Goal: Task Accomplishment & Management: Manage account settings

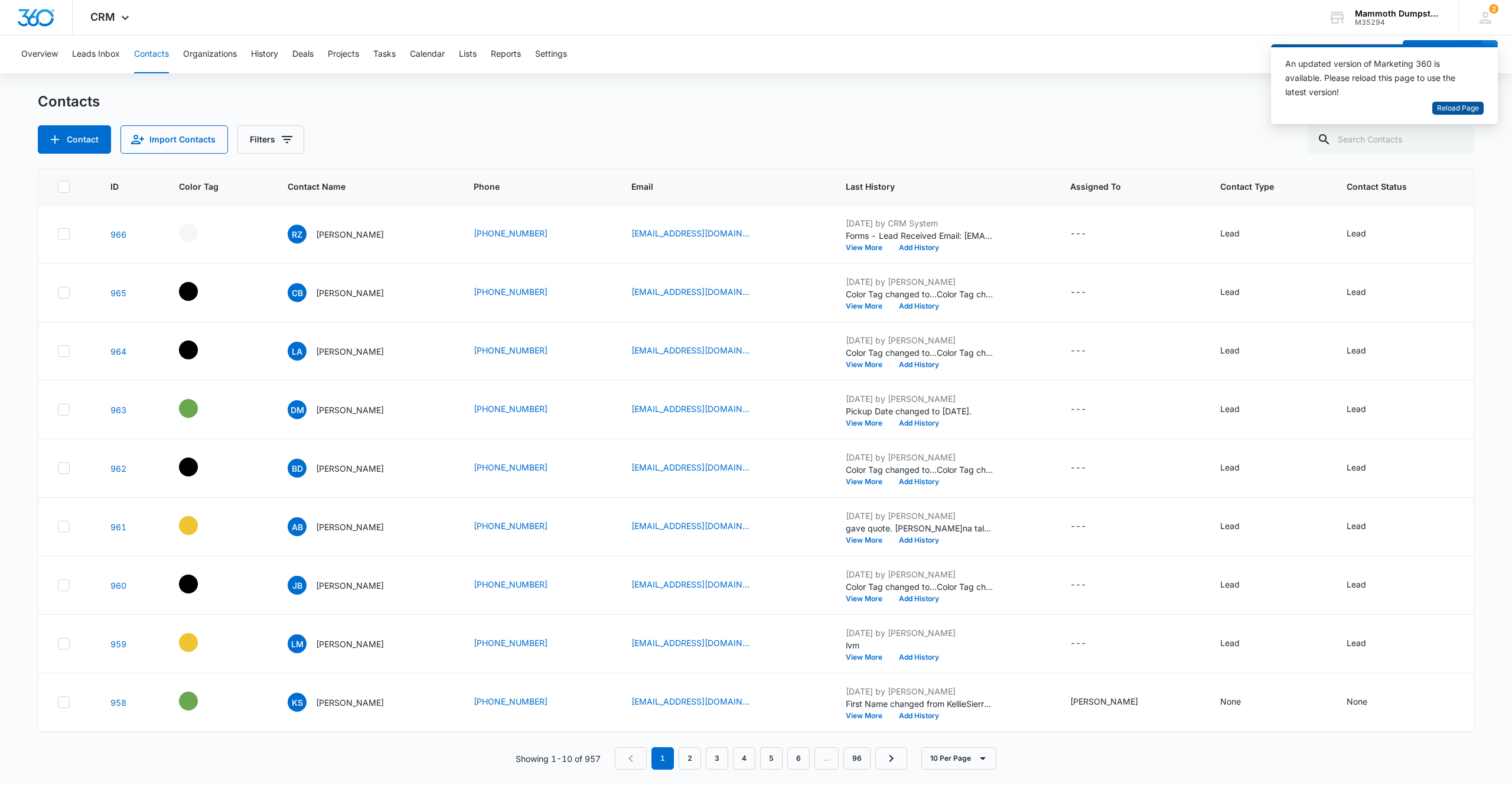
click at [1475, 107] on span "Reload Page" at bounding box center [1458, 108] width 42 height 11
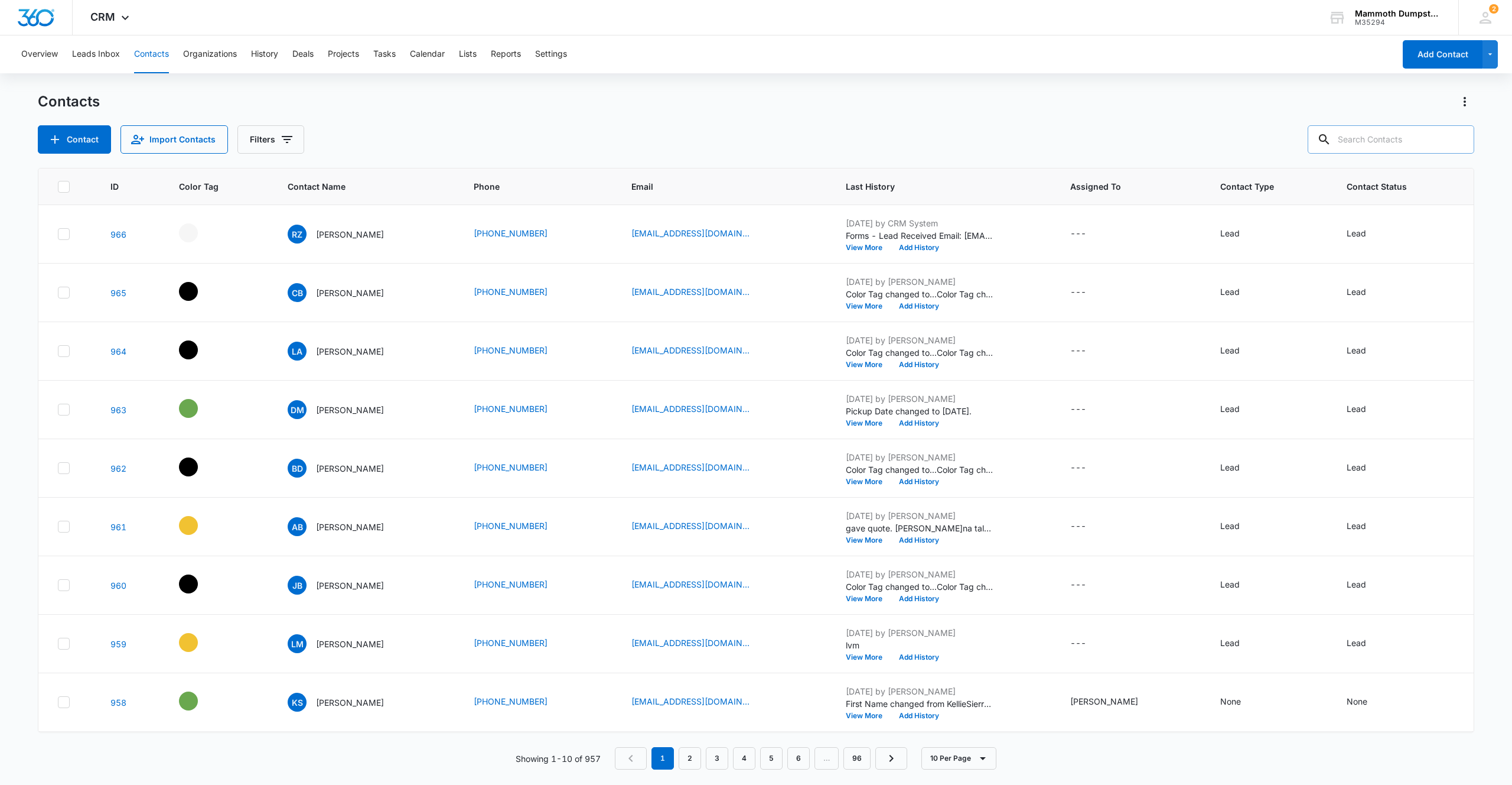
click at [1378, 137] on input "text" at bounding box center [1392, 139] width 167 height 28
type input "[PERSON_NAME]"
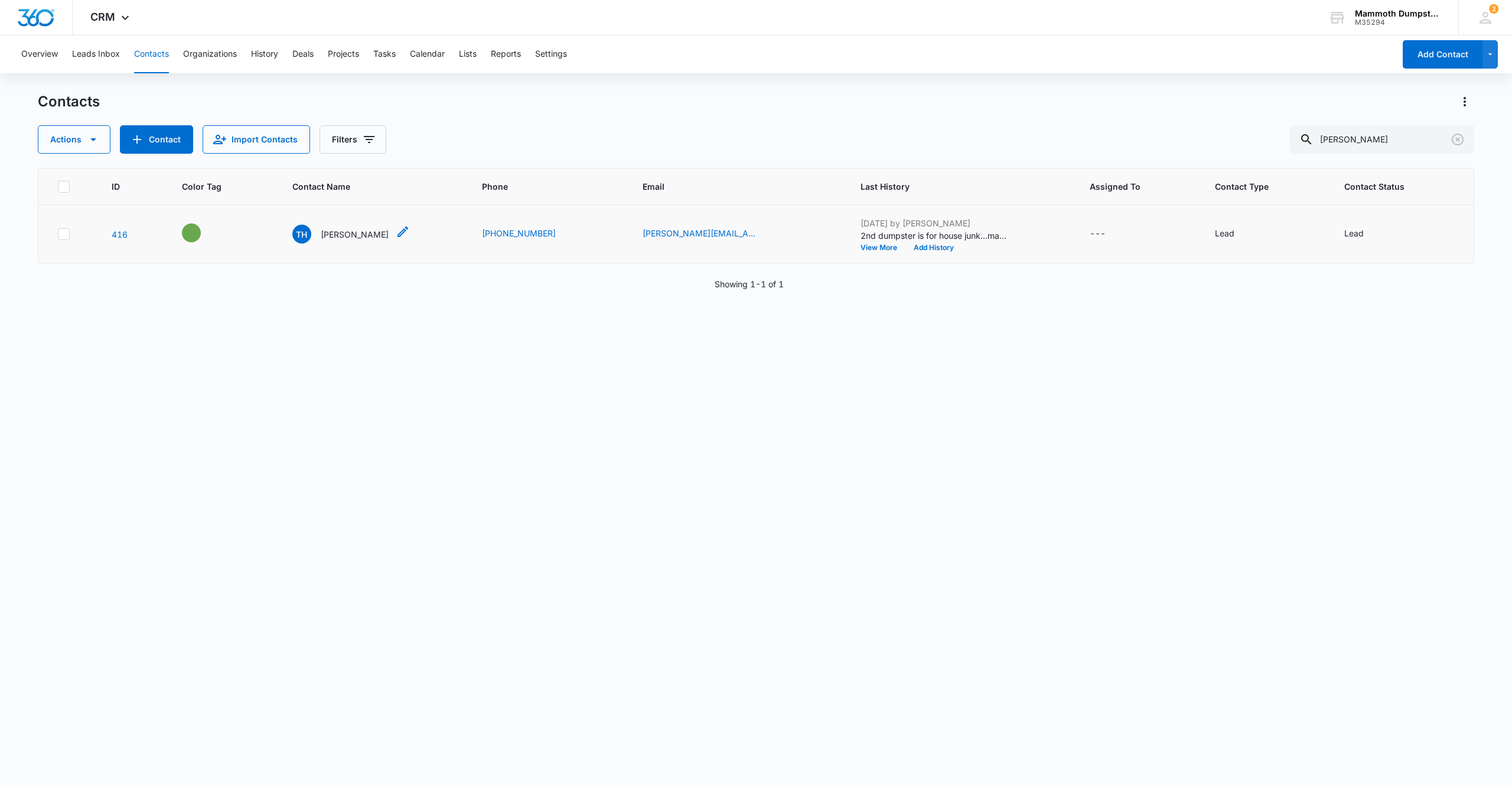
click at [360, 233] on p "[PERSON_NAME]" at bounding box center [355, 234] width 68 height 12
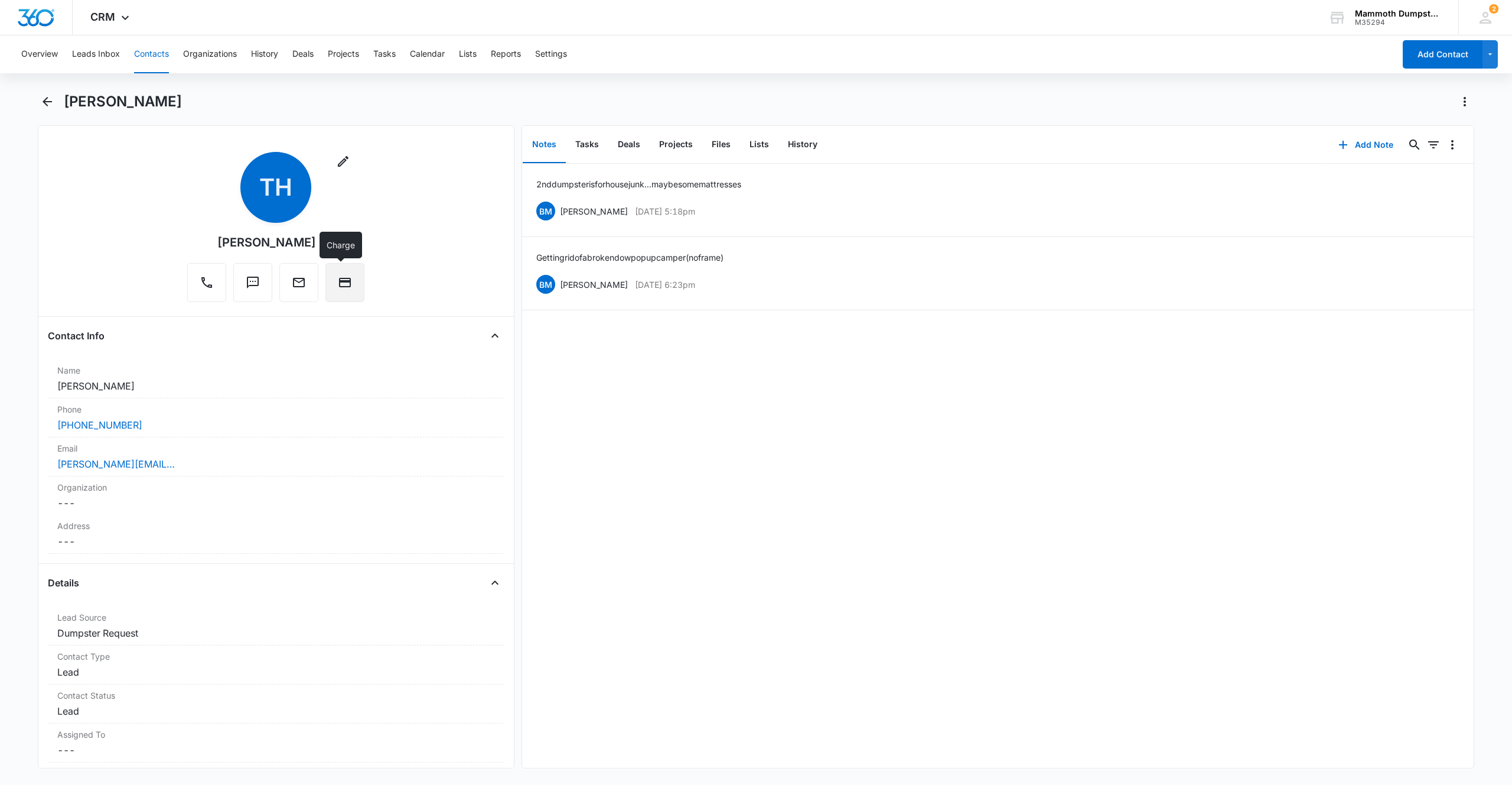
click at [356, 284] on button "Charge" at bounding box center [345, 282] width 39 height 39
click at [51, 101] on icon "Back" at bounding box center [47, 101] width 9 height 9
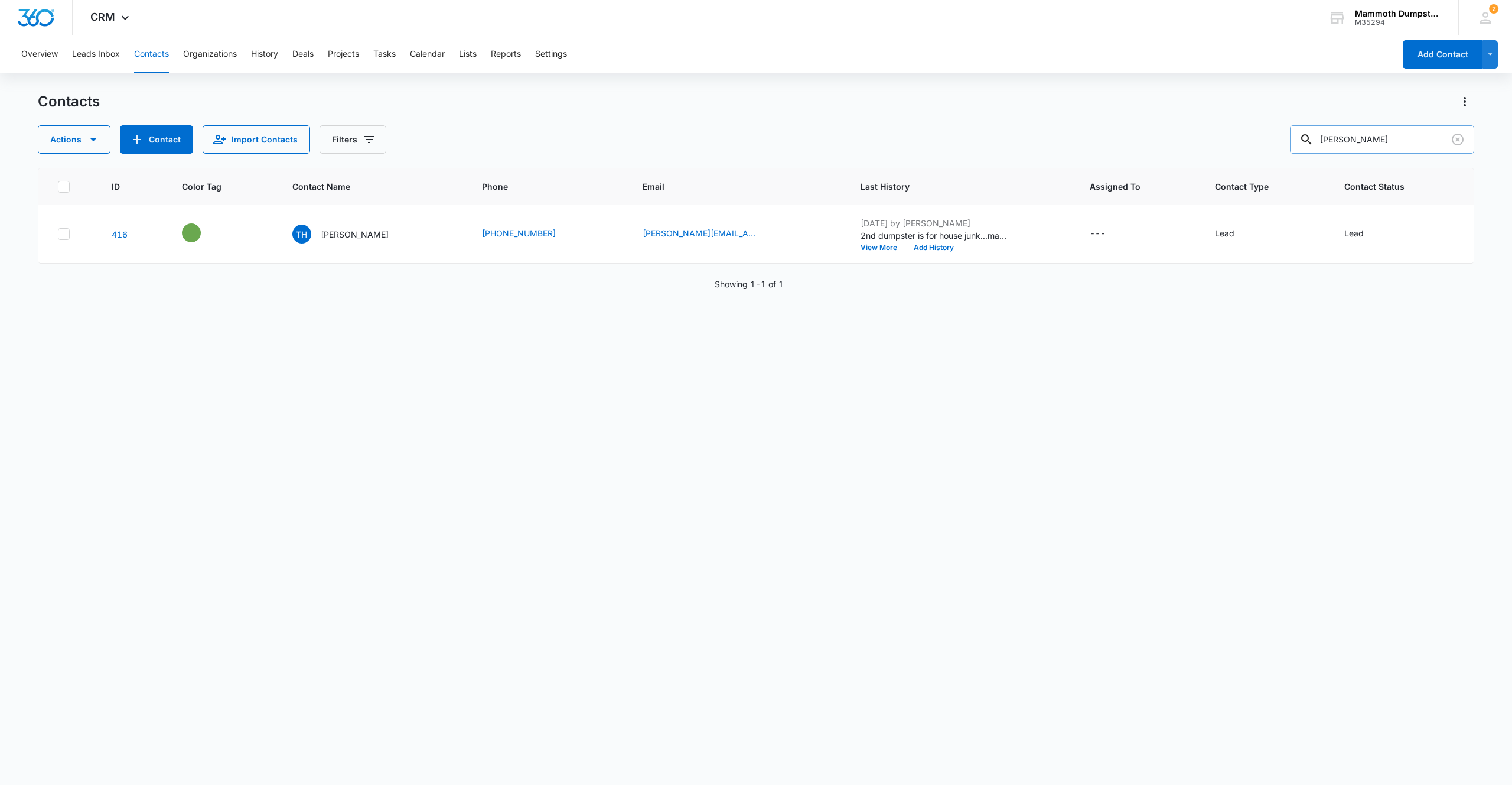
click at [1389, 137] on input "[PERSON_NAME]" at bounding box center [1382, 139] width 184 height 28
click at [1389, 137] on input "[PERSON_NAME]" at bounding box center [1382, 139] width 184 height 28
type input "osm"
click at [362, 234] on p "[PERSON_NAME]" at bounding box center [350, 234] width 68 height 12
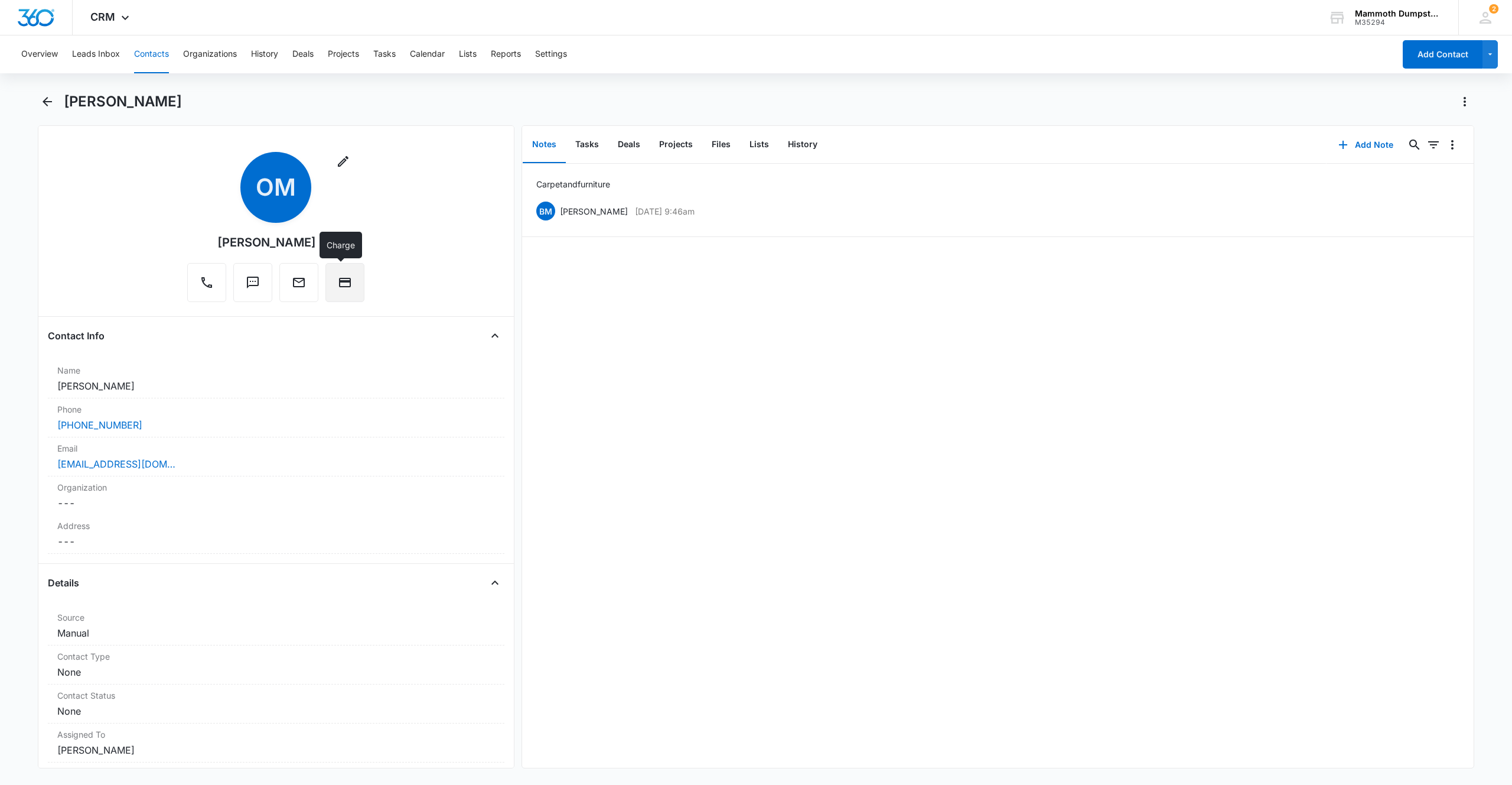
click at [340, 272] on button "Charge" at bounding box center [345, 282] width 39 height 39
drag, startPoint x: 33, startPoint y: 97, endPoint x: 41, endPoint y: 99, distance: 8.2
click at [37, 97] on main "[PERSON_NAME] Remove OM [PERSON_NAME] Contact Info Name Cancel Save Changes [PE…" at bounding box center [756, 437] width 1512 height 691
click at [41, 99] on icon "Back" at bounding box center [47, 102] width 15 height 15
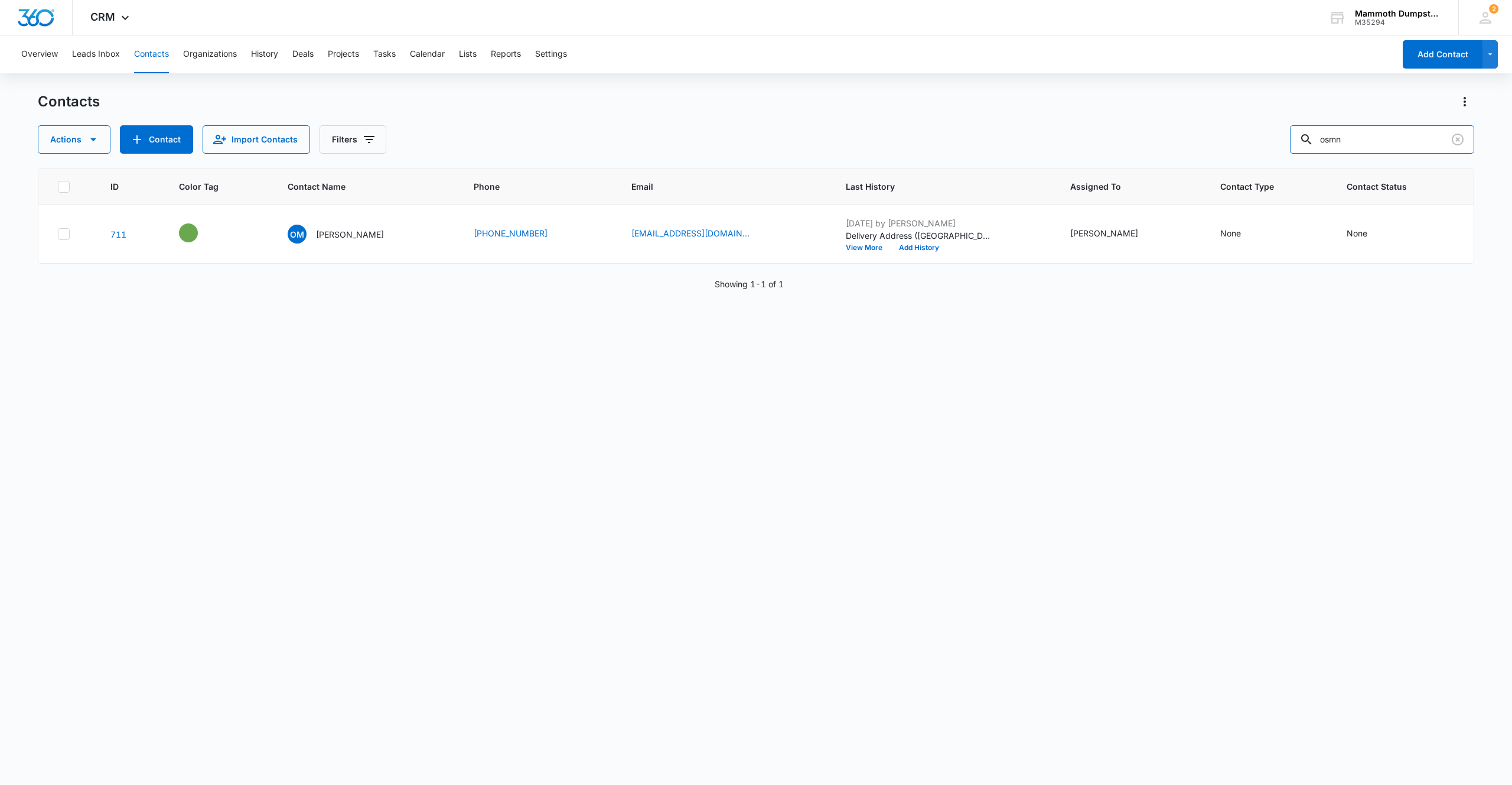
drag, startPoint x: 1388, startPoint y: 134, endPoint x: 1315, endPoint y: 145, distance: 73.8
click at [1298, 137] on div "Actions Contact Import Contacts Filters osmn" at bounding box center [756, 139] width 1437 height 28
type input "6054155660"
click at [320, 230] on p "[PERSON_NAME]" at bounding box center [350, 234] width 68 height 12
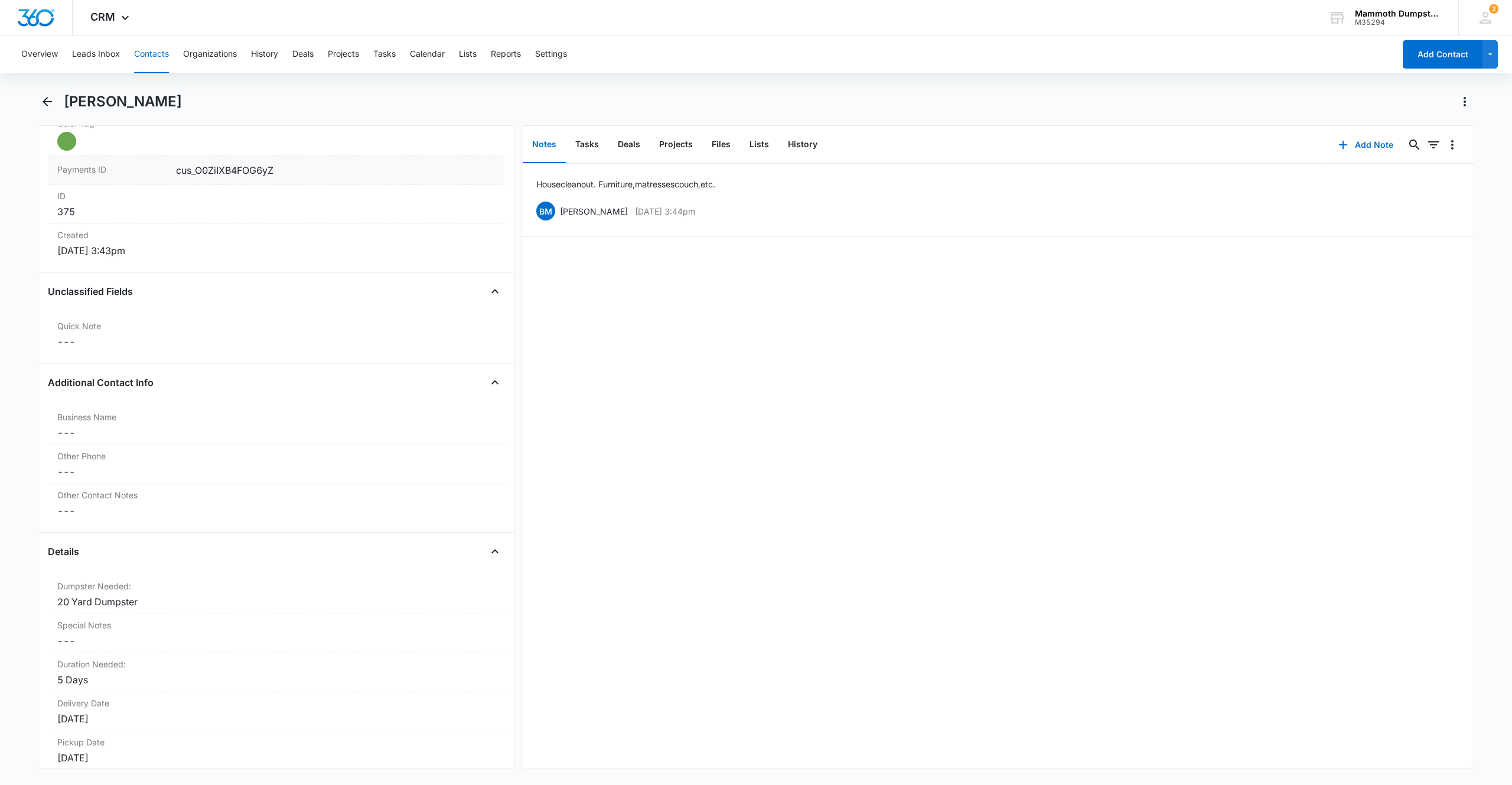
scroll to position [846, 0]
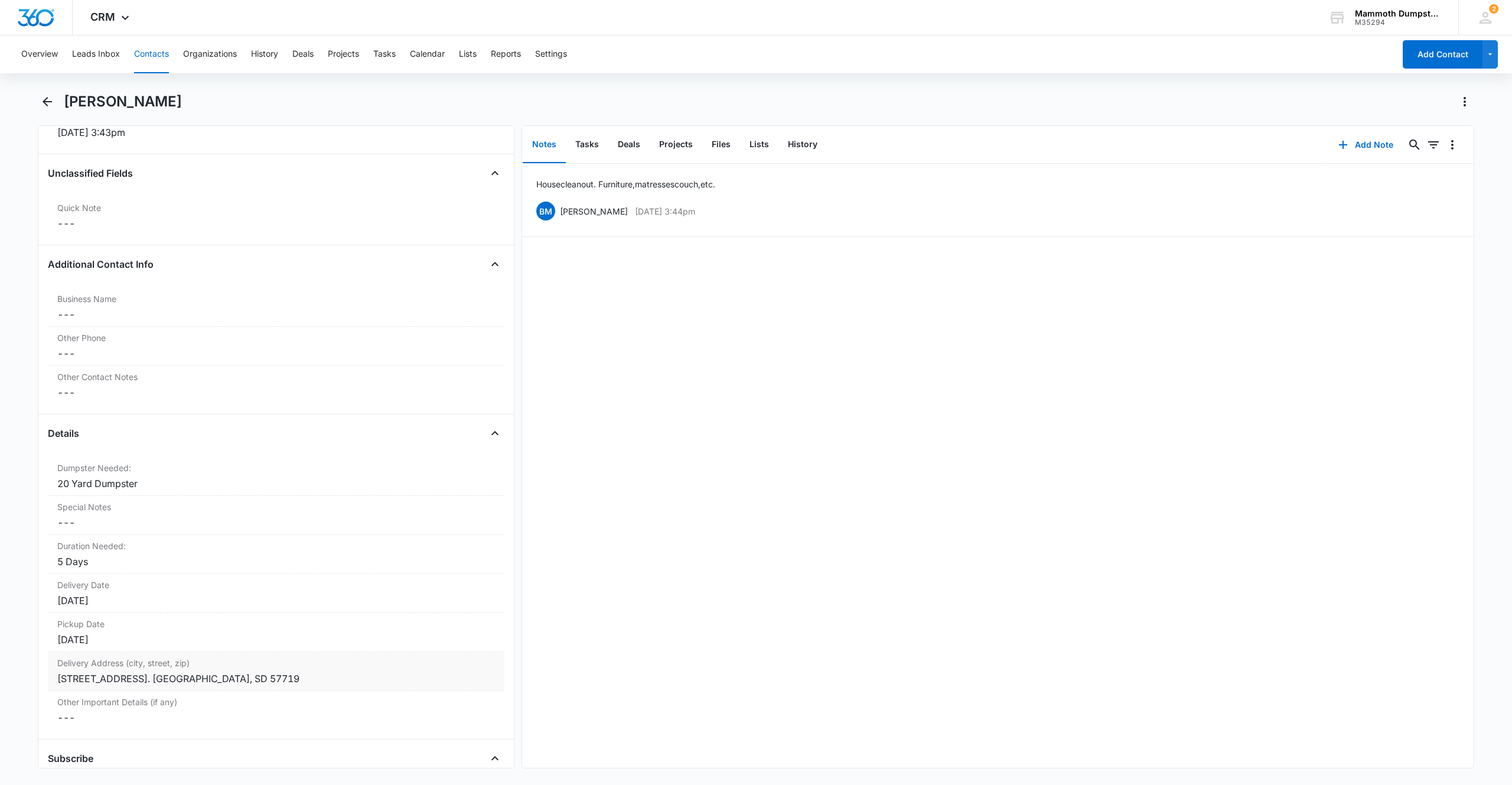
click at [285, 678] on div "[STREET_ADDRESS]. [GEOGRAPHIC_DATA], SD 57719" at bounding box center [276, 679] width 438 height 15
drag, startPoint x: 97, startPoint y: 678, endPoint x: 5, endPoint y: 672, distance: 92.2
click at [0, 664] on main "[PERSON_NAME] Remove SS [PERSON_NAME] Contact Info Name Cancel Save Changes [PE…" at bounding box center [756, 437] width 1512 height 691
click at [473, 723] on button "Save Changes" at bounding box center [463, 723] width 68 height 23
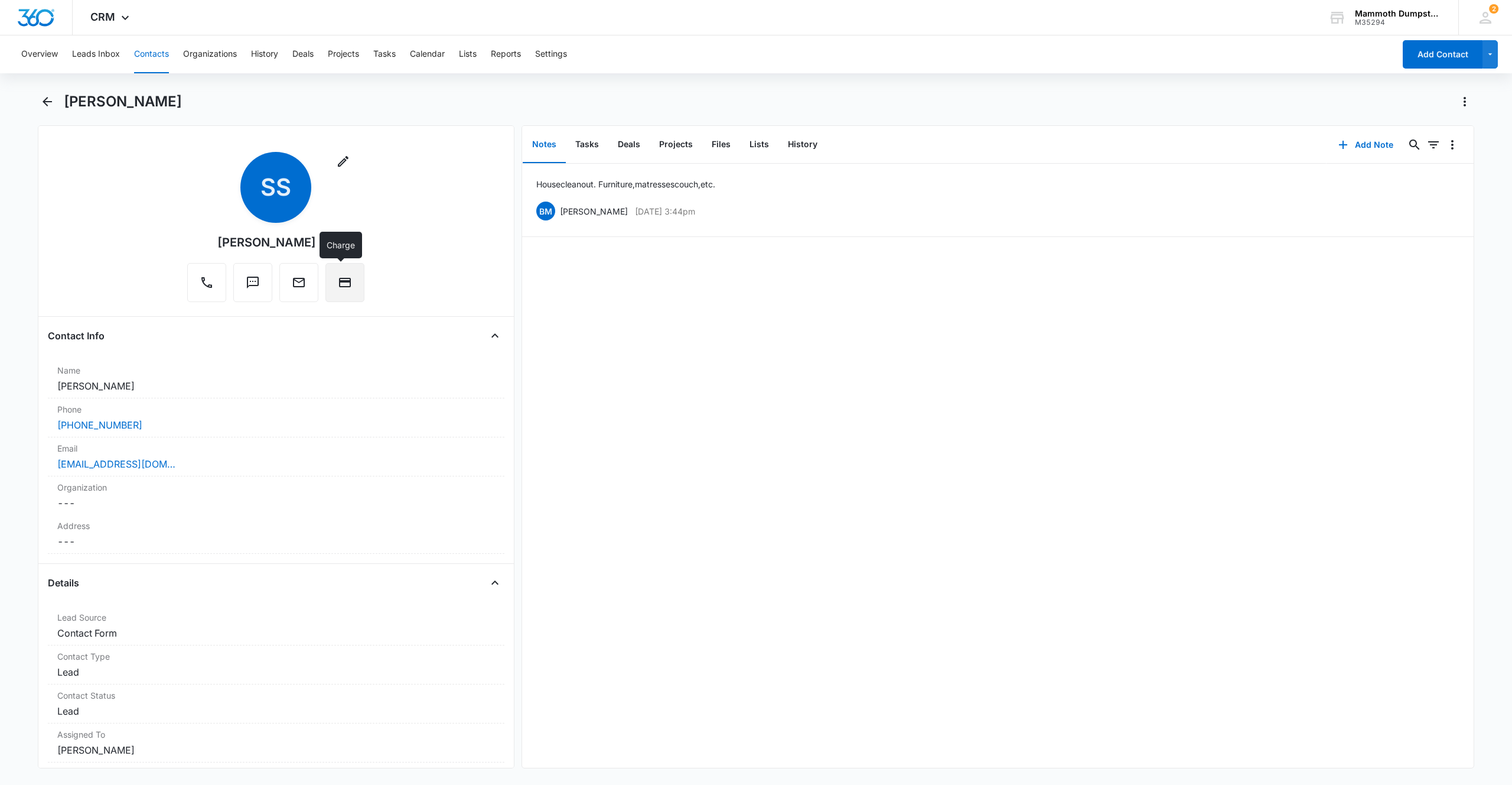
click at [344, 272] on button "Charge" at bounding box center [345, 282] width 39 height 39
drag, startPoint x: 189, startPoint y: 102, endPoint x: 68, endPoint y: 97, distance: 121.1
click at [68, 97] on div "[PERSON_NAME]" at bounding box center [769, 102] width 1410 height 19
copy h1 "[PERSON_NAME]"
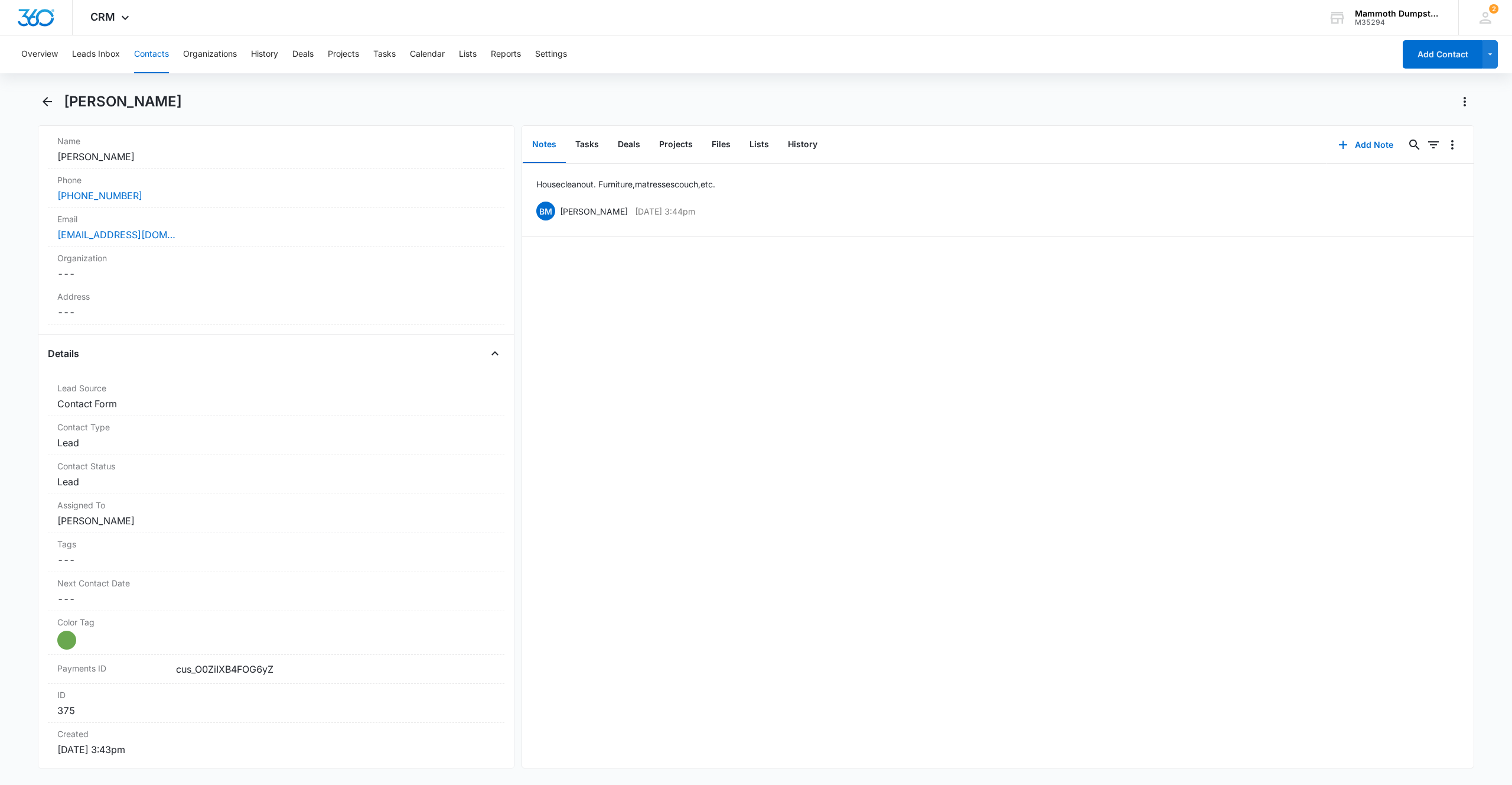
scroll to position [286, 0]
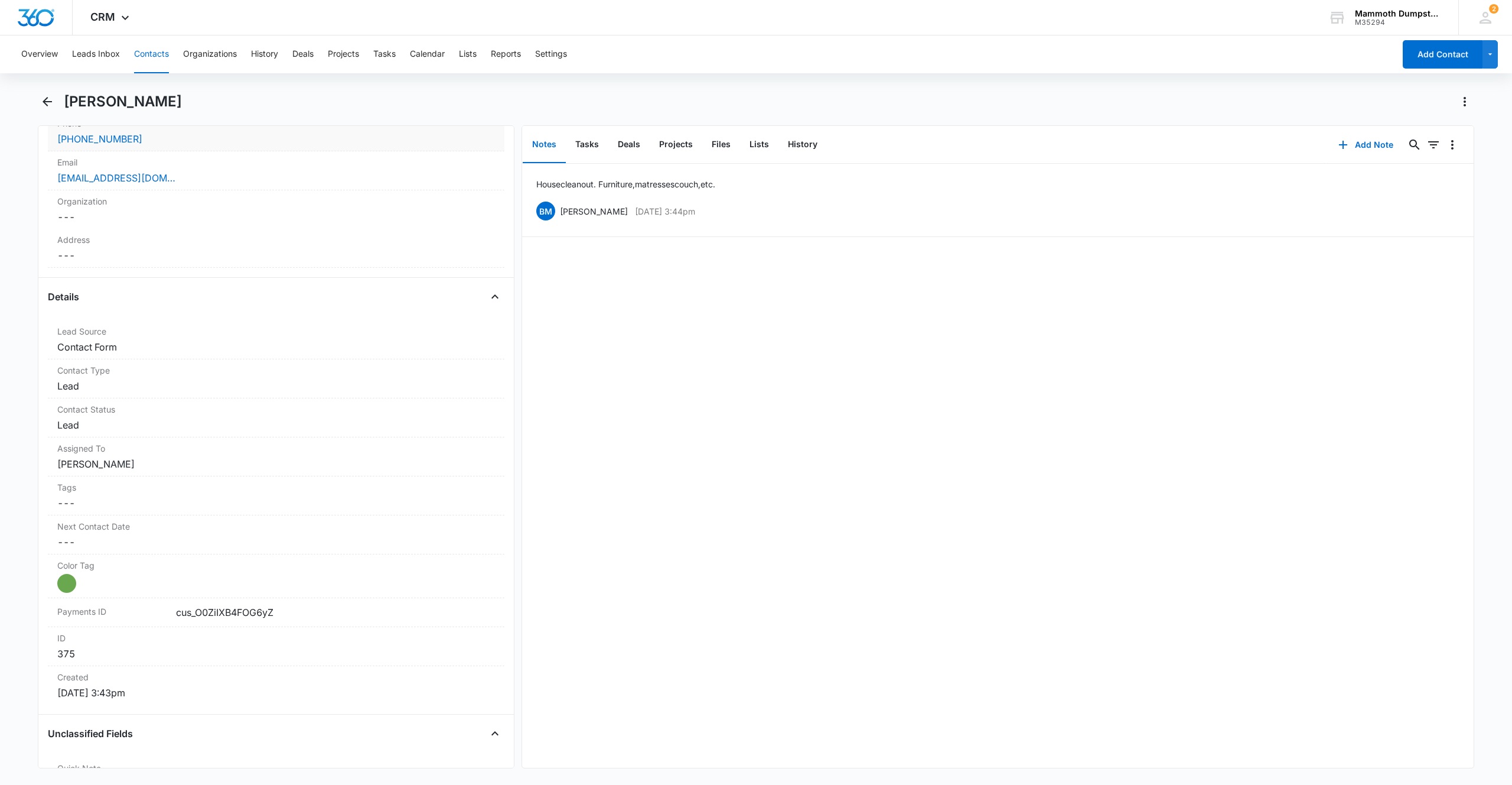
click at [167, 142] on div "[PHONE_NUMBER]" at bounding box center [276, 139] width 438 height 15
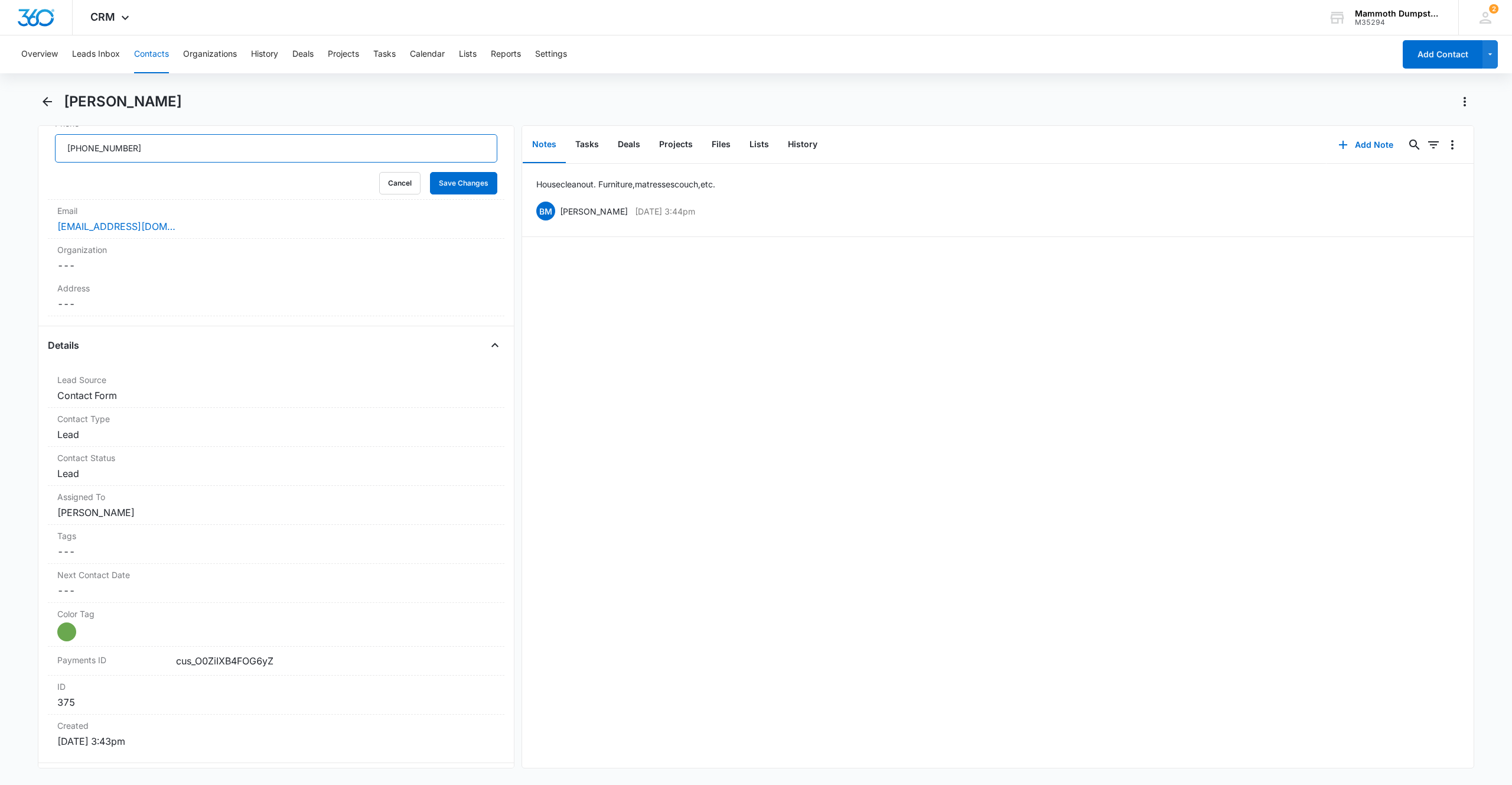
drag, startPoint x: 185, startPoint y: 152, endPoint x: 0, endPoint y: 151, distance: 185.0
click at [0, 152] on main "[PERSON_NAME] Remove SS [PERSON_NAME] Contact Info Name Cancel Save Changes [PE…" at bounding box center [756, 437] width 1512 height 691
click at [436, 179] on button "Save Changes" at bounding box center [463, 183] width 68 height 23
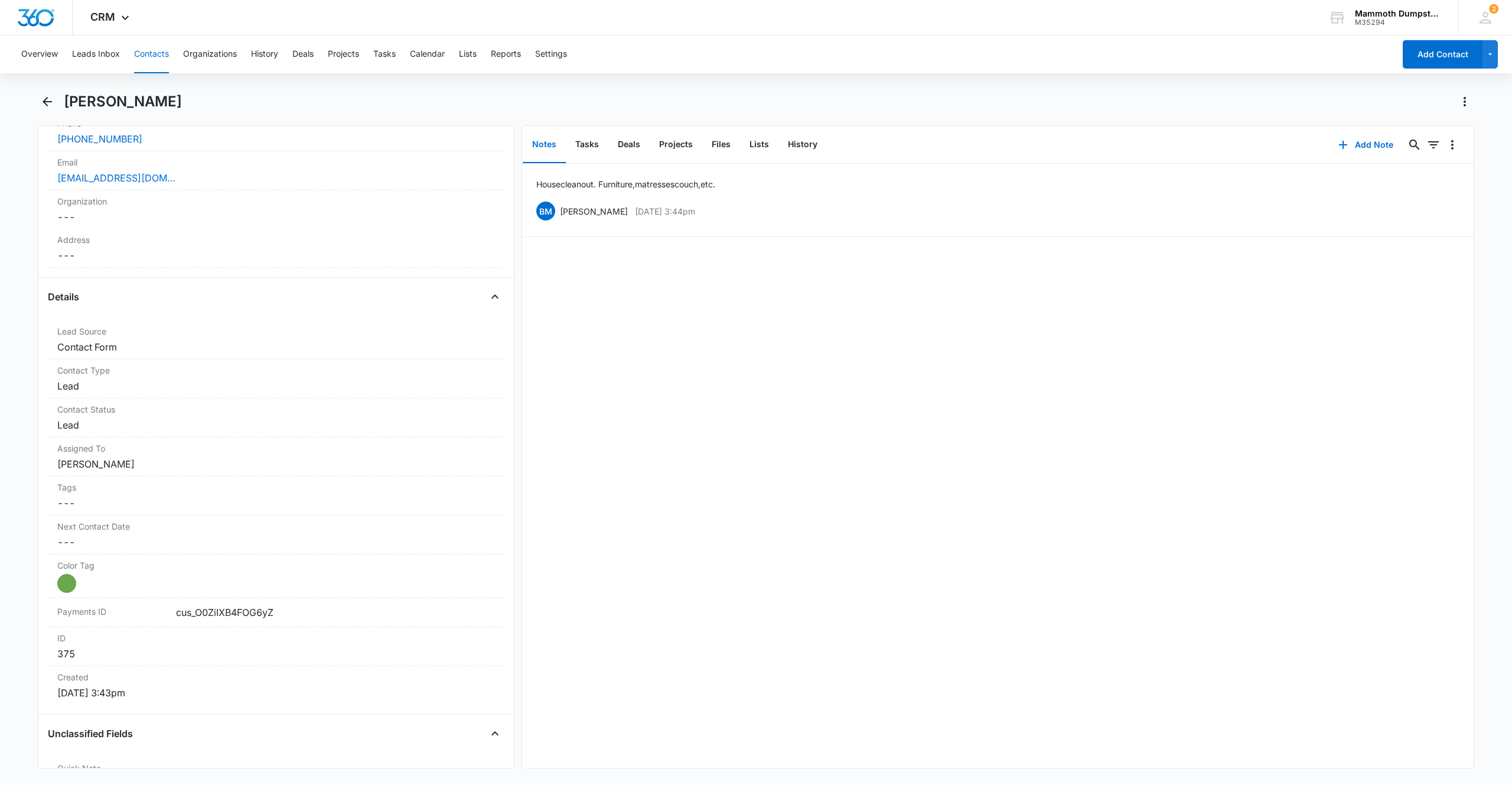
scroll to position [0, 0]
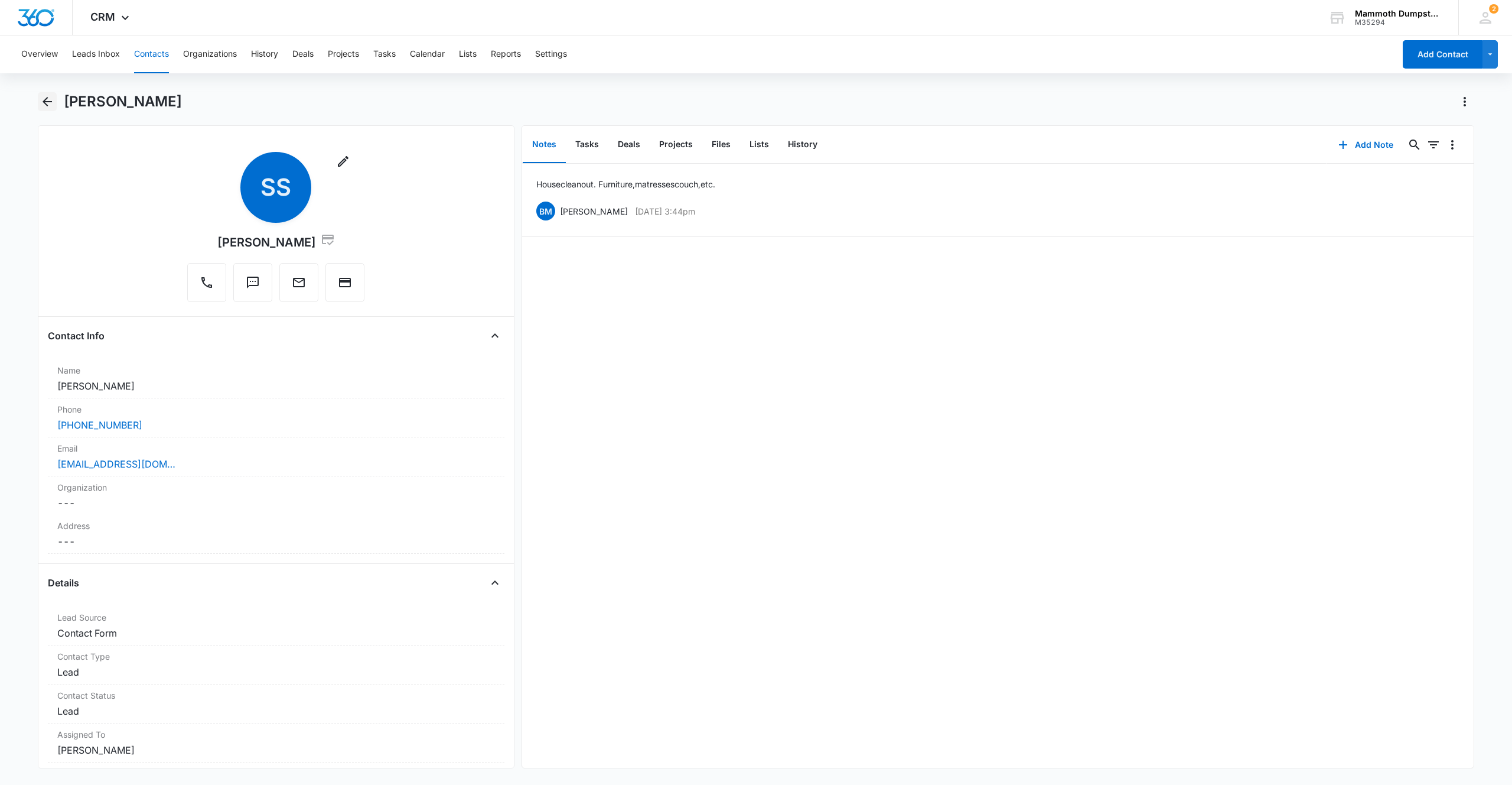
click at [45, 102] on icon "Back" at bounding box center [47, 102] width 15 height 15
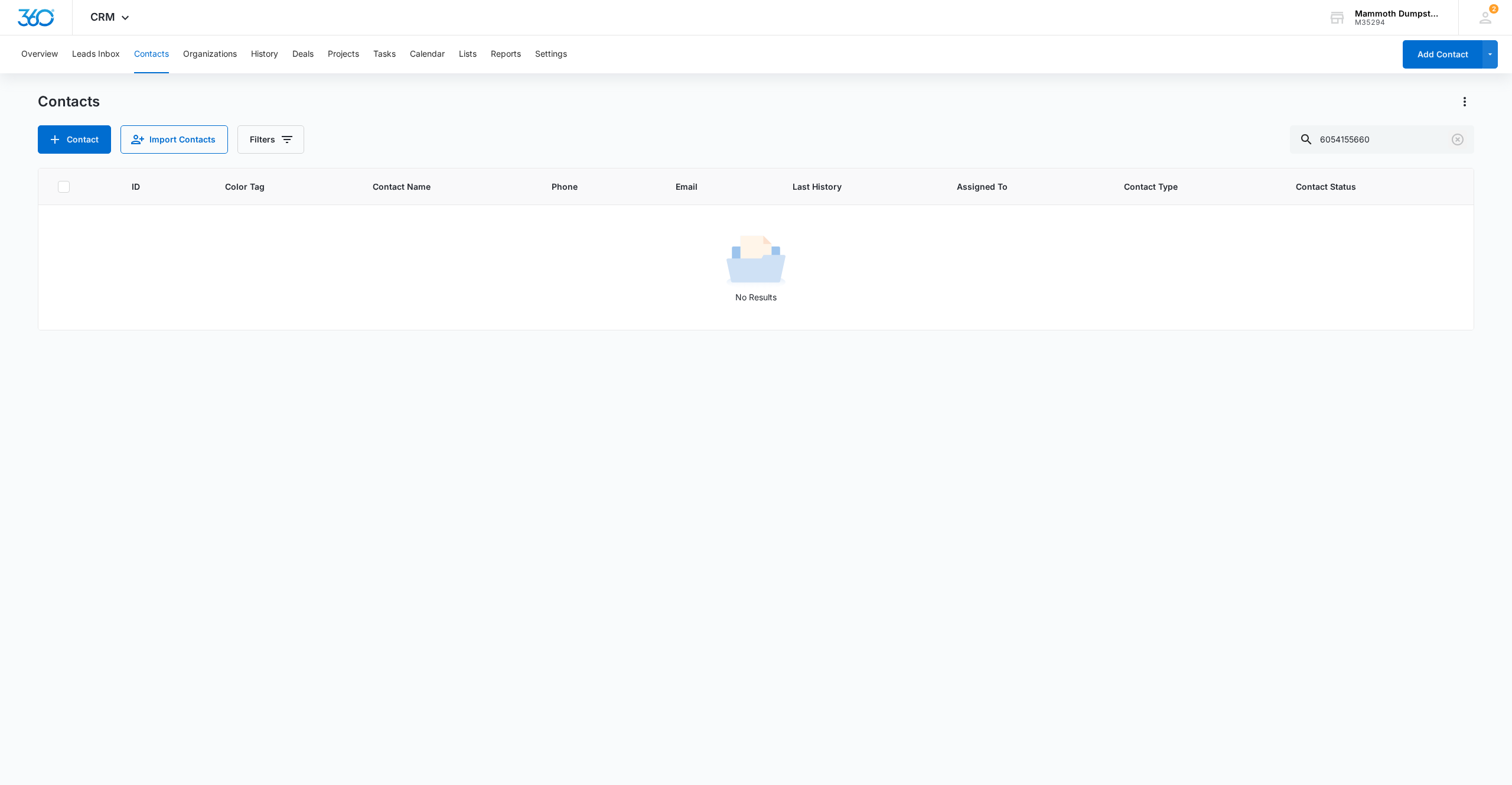
click at [1463, 140] on icon "Clear" at bounding box center [1458, 139] width 12 height 12
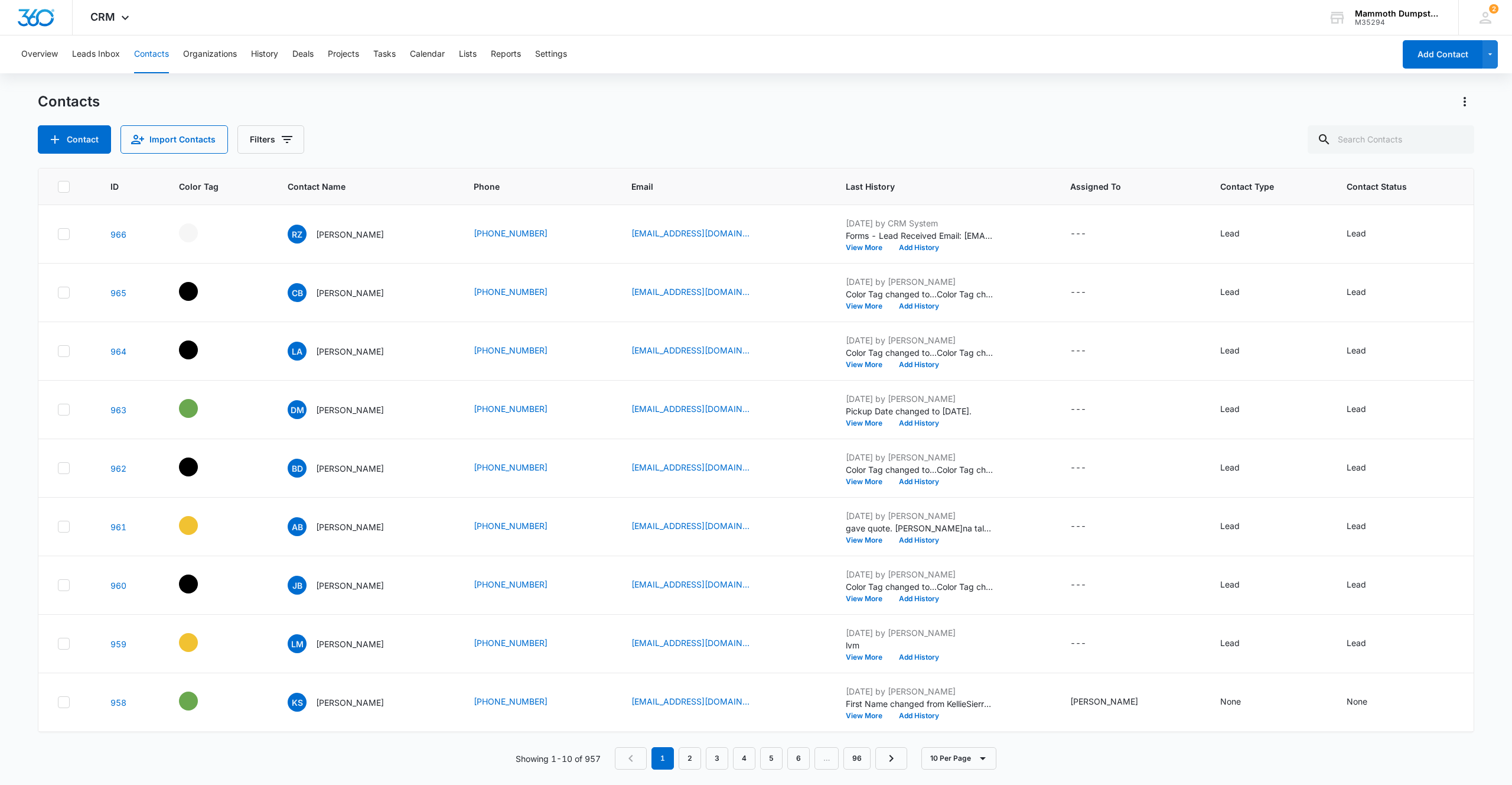
click at [329, 236] on p "[PERSON_NAME]" at bounding box center [350, 234] width 68 height 12
